Goal: Transaction & Acquisition: Obtain resource

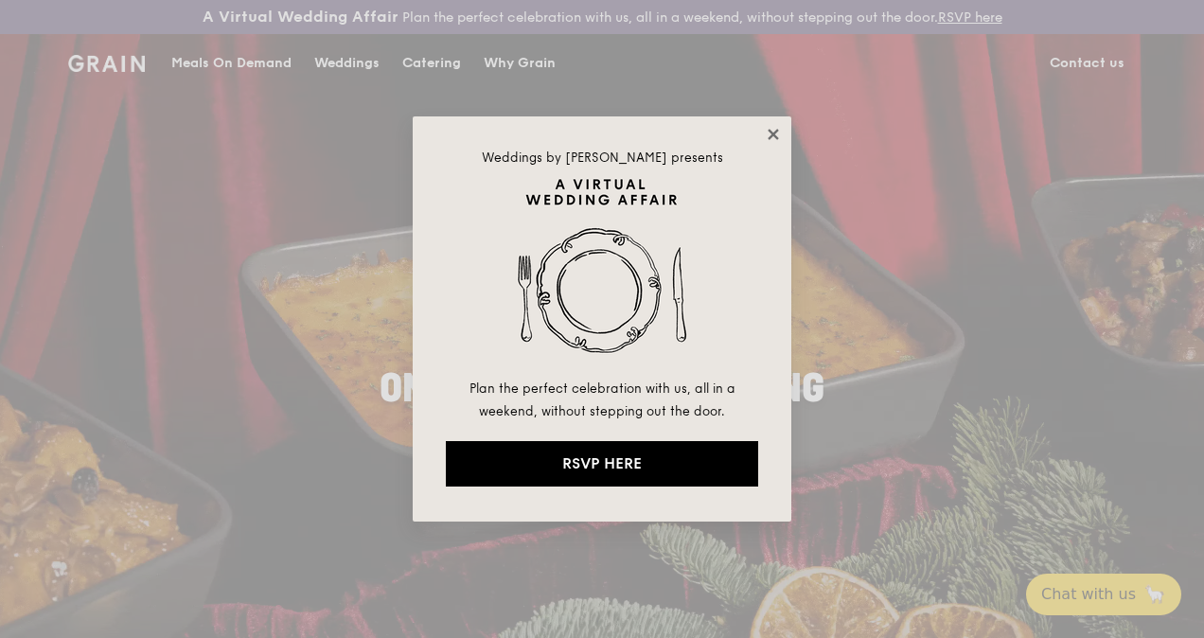
click at [767, 135] on icon at bounding box center [773, 134] width 17 height 17
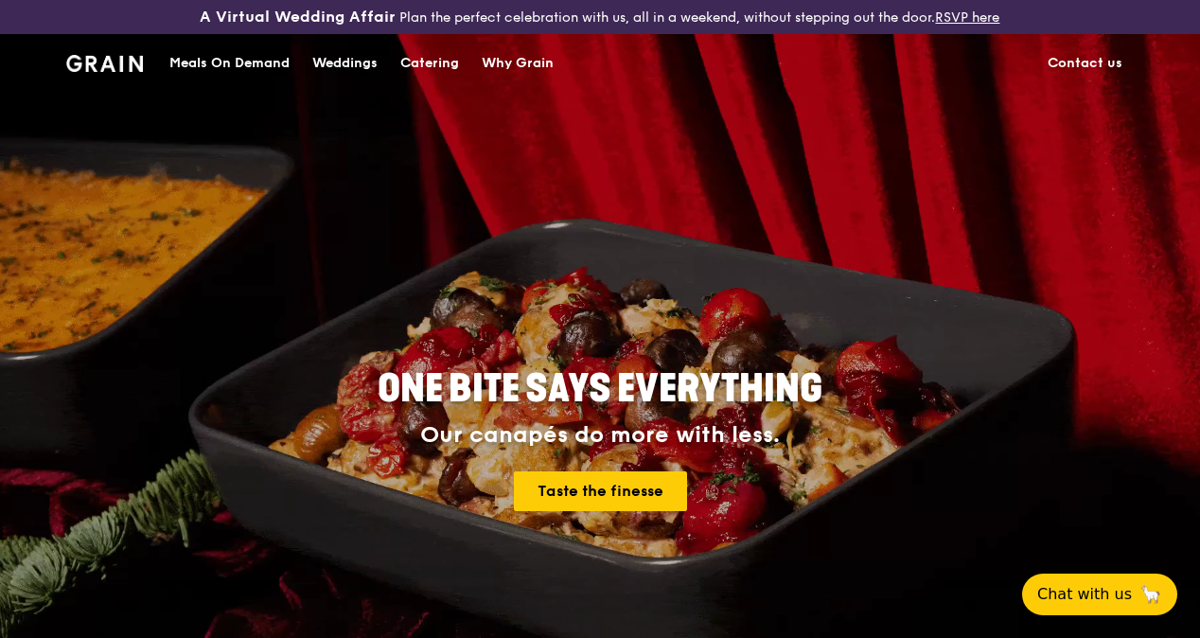
click at [269, 80] on div "Meals On Demand" at bounding box center [229, 63] width 120 height 57
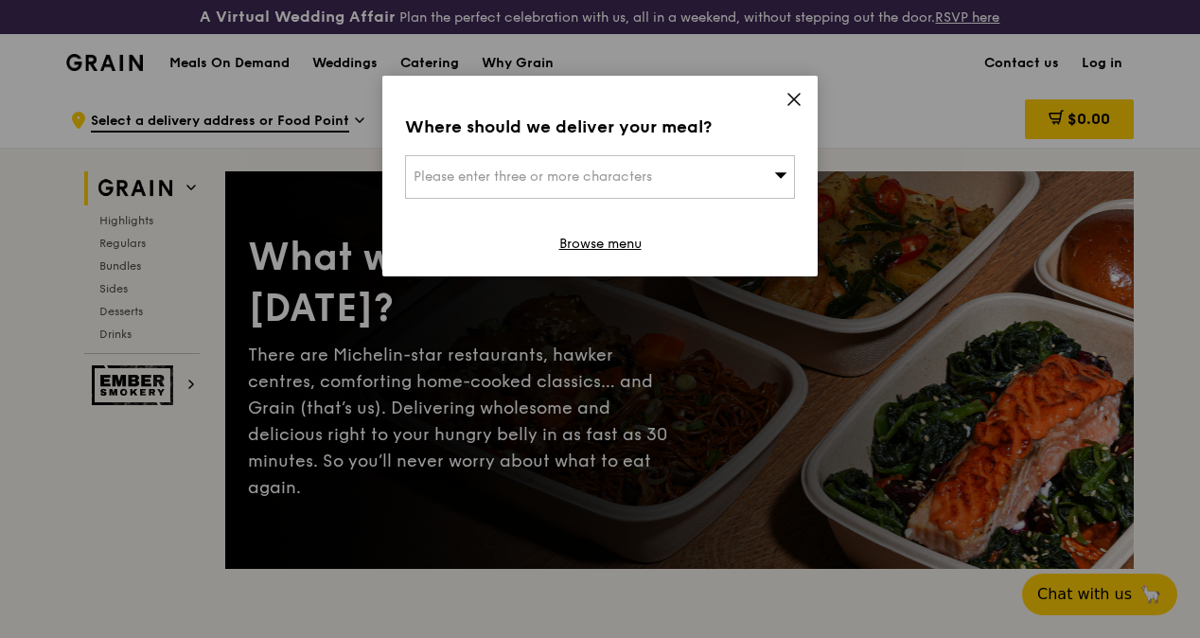
drag, startPoint x: 806, startPoint y: 98, endPoint x: 789, endPoint y: 97, distance: 17.1
click at [805, 98] on div "Where should we deliver your meal? Please enter three or more characters Browse…" at bounding box center [599, 176] width 435 height 201
click at [789, 97] on icon at bounding box center [794, 99] width 17 height 17
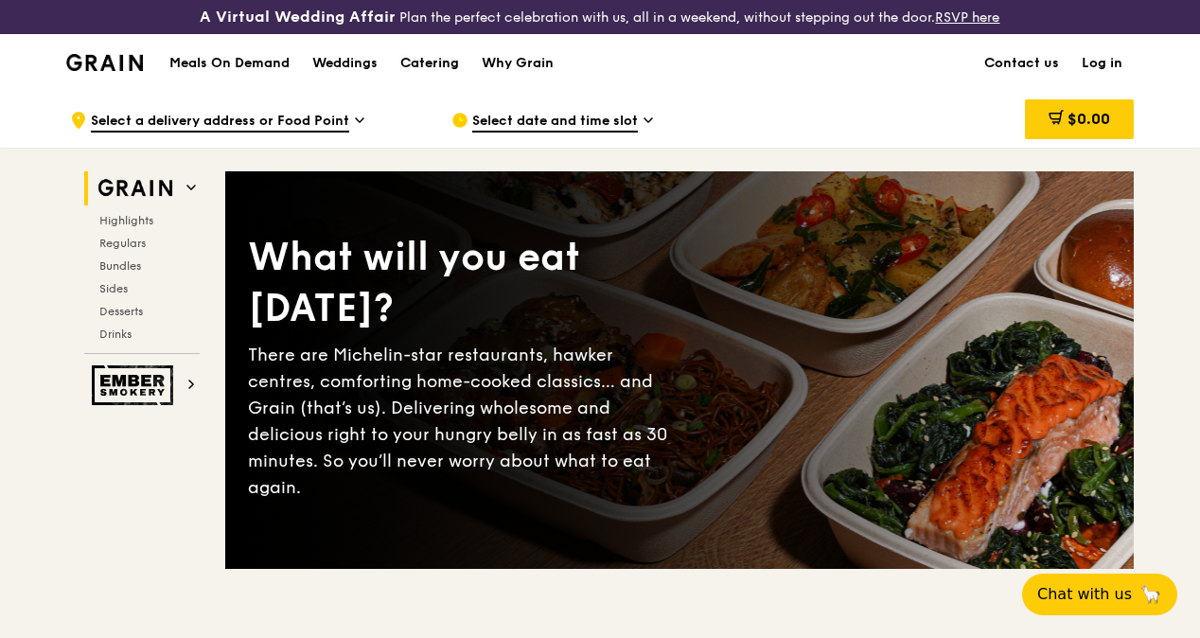
click at [446, 72] on div "Catering" at bounding box center [429, 63] width 59 height 57
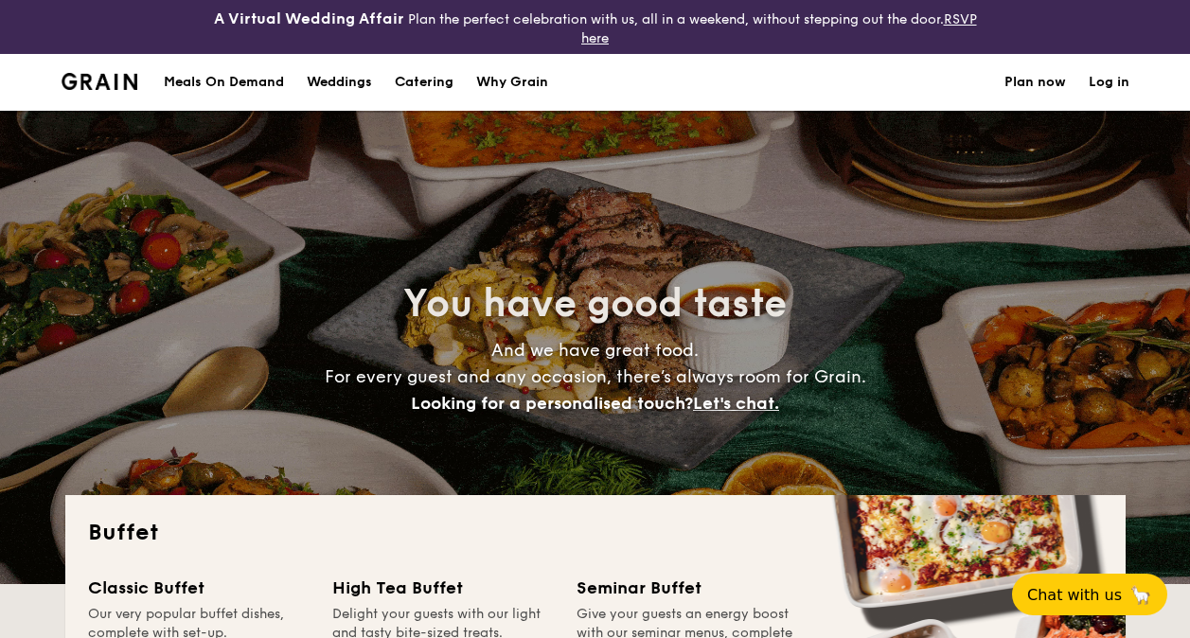
select select
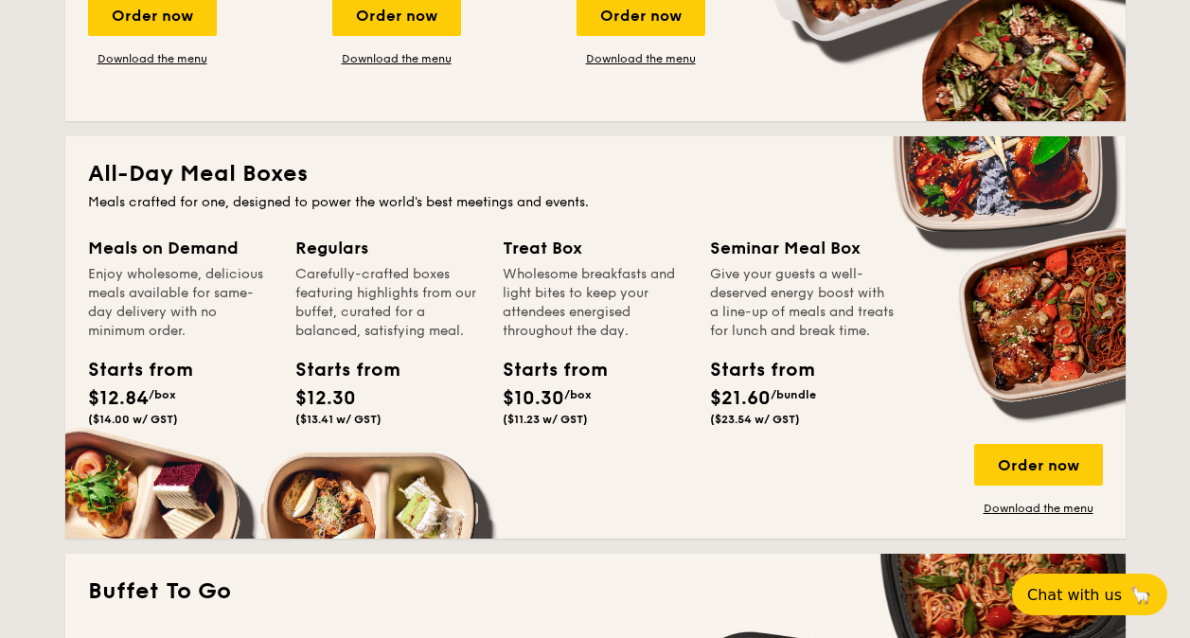
scroll to position [757, 0]
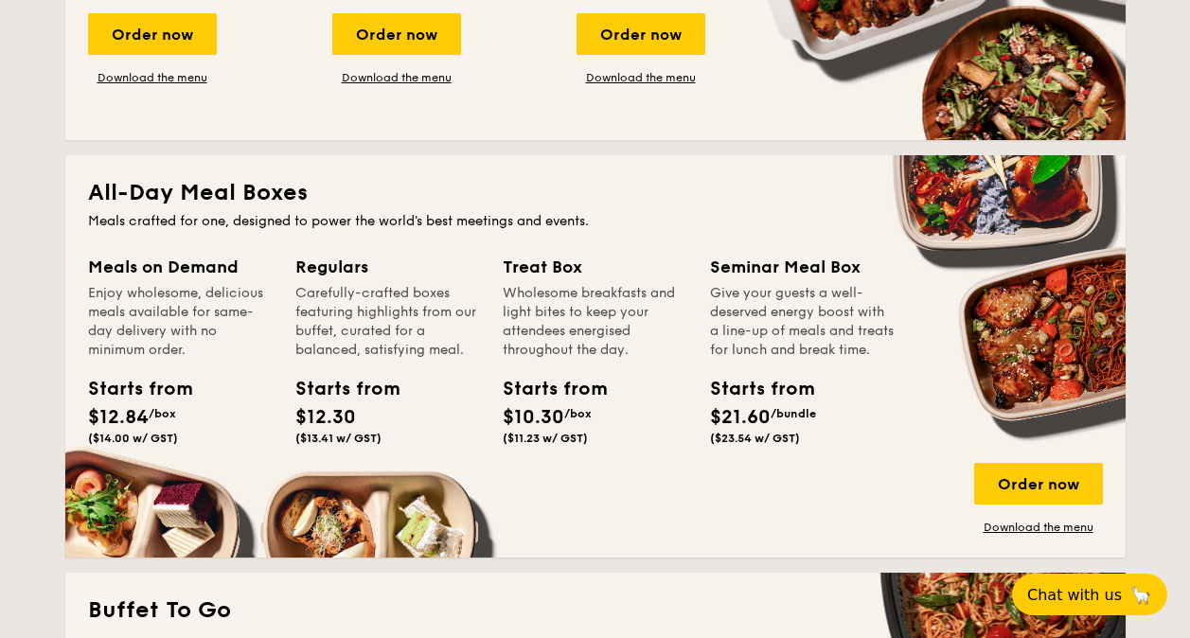
click at [781, 402] on div "Starts from" at bounding box center [752, 389] width 85 height 28
click at [1008, 525] on link "Download the menu" at bounding box center [1038, 527] width 129 height 15
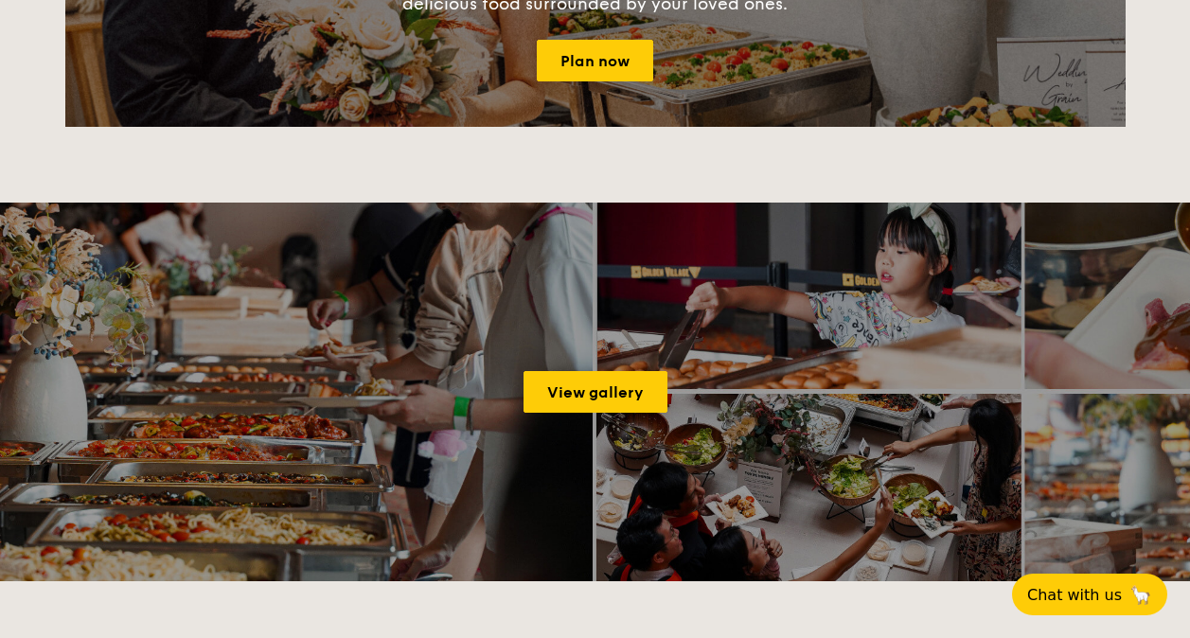
scroll to position [2840, 0]
